Goal: Download file/media

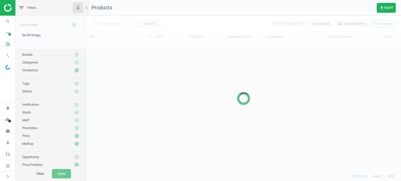
scroll to position [122, 311]
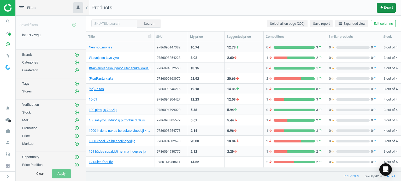
click at [387, 10] on button "get_app Export" at bounding box center [386, 8] width 19 height 10
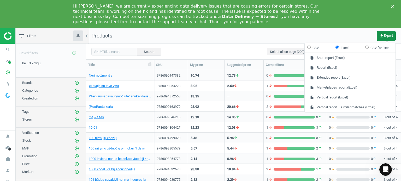
scroll to position [0, 0]
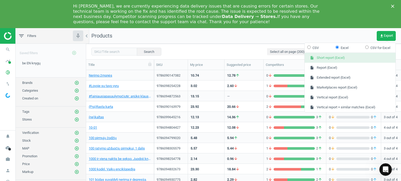
click at [330, 60] on button "insert_drive_file Short report (Excel)" at bounding box center [350, 58] width 91 height 10
